Goal: Task Accomplishment & Management: Use online tool/utility

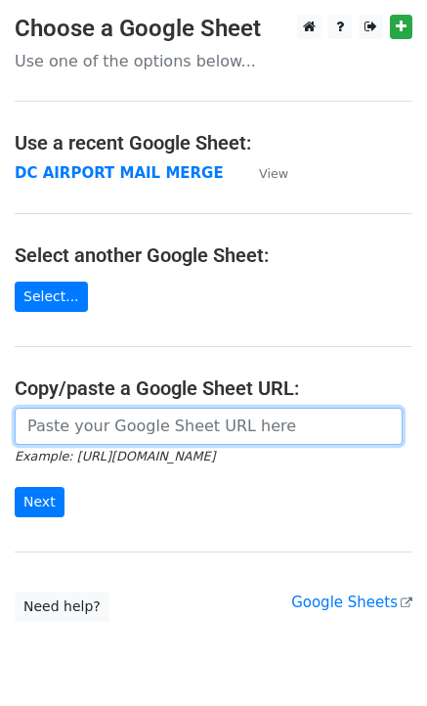
click at [129, 430] on input "url" at bounding box center [209, 426] width 388 height 37
paste input "https://docs.google.com/spreadsheets/d/19D8qlYDcpv2j7zLRiOQrxy_WLINazL7aLgmNRed…"
type input "https://docs.google.com/spreadsheets/d/19D8qlYDcpv2j7zLRiOQrxy_WLINazL7aLgmNRed…"
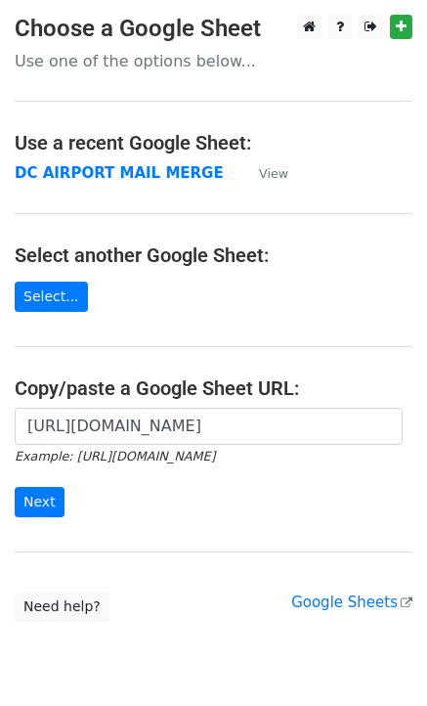
scroll to position [0, 0]
click at [42, 496] on input "Next" at bounding box center [40, 502] width 50 height 30
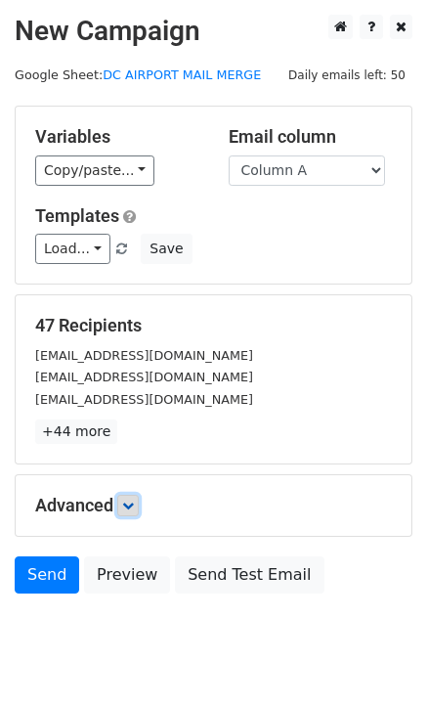
click at [133, 502] on icon at bounding box center [128, 505] width 12 height 12
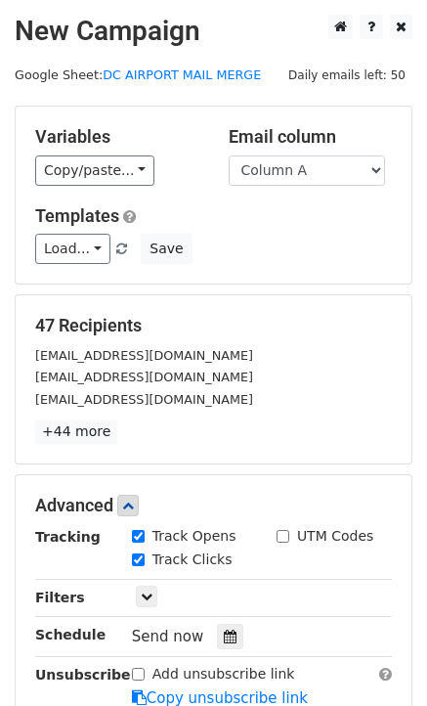
scroll to position [242, 0]
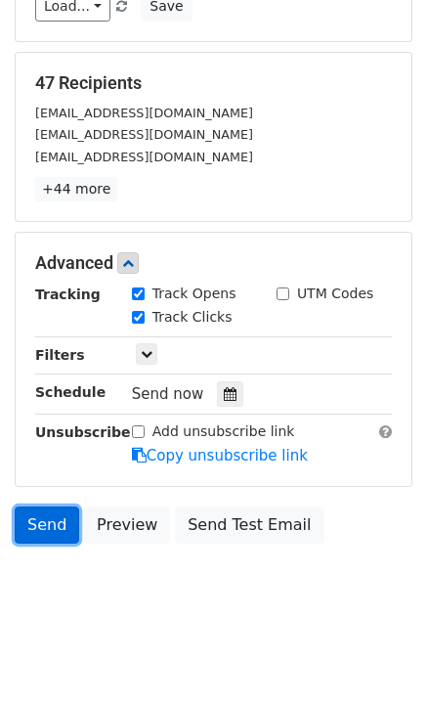
click at [55, 526] on link "Send" at bounding box center [47, 524] width 65 height 37
